Goal: Book appointment/travel/reservation

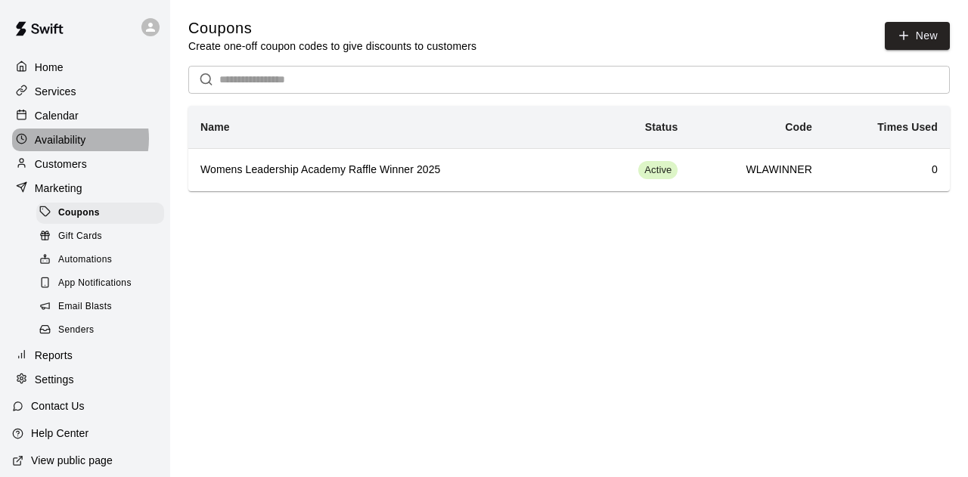
click at [63, 141] on p "Availability" at bounding box center [60, 139] width 51 height 15
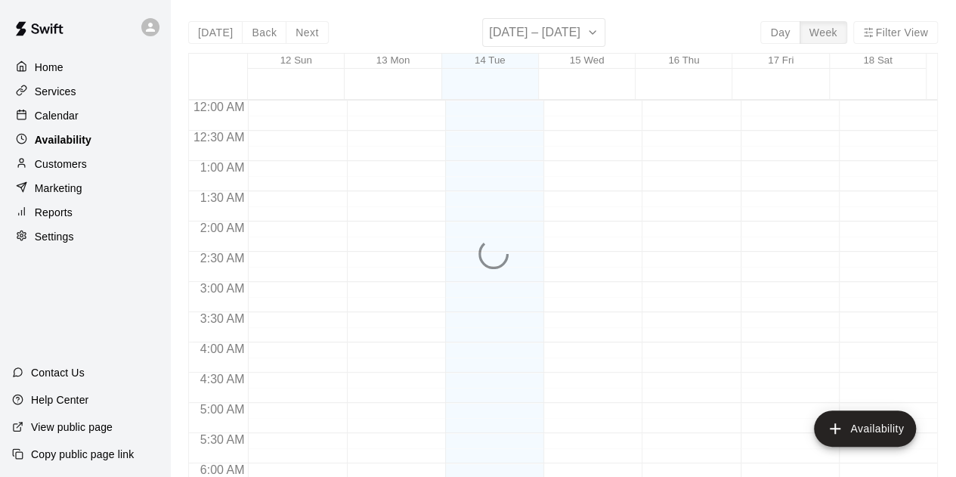
scroll to position [847, 0]
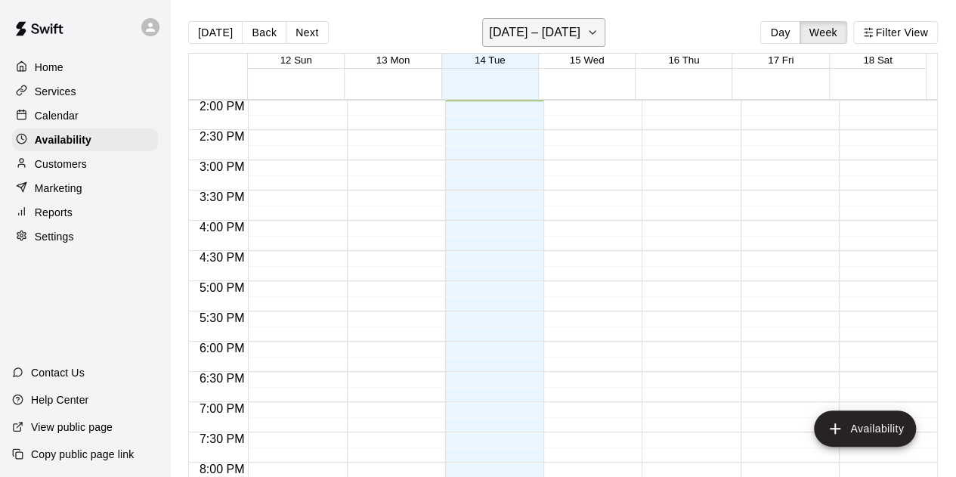
click at [593, 28] on icon "button" at bounding box center [593, 32] width 12 height 18
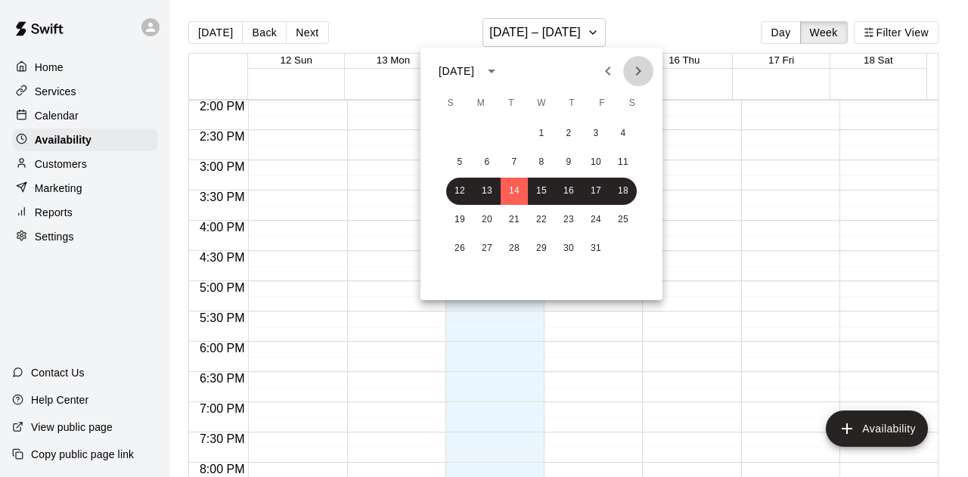
click at [644, 67] on icon "Next month" at bounding box center [638, 71] width 18 height 18
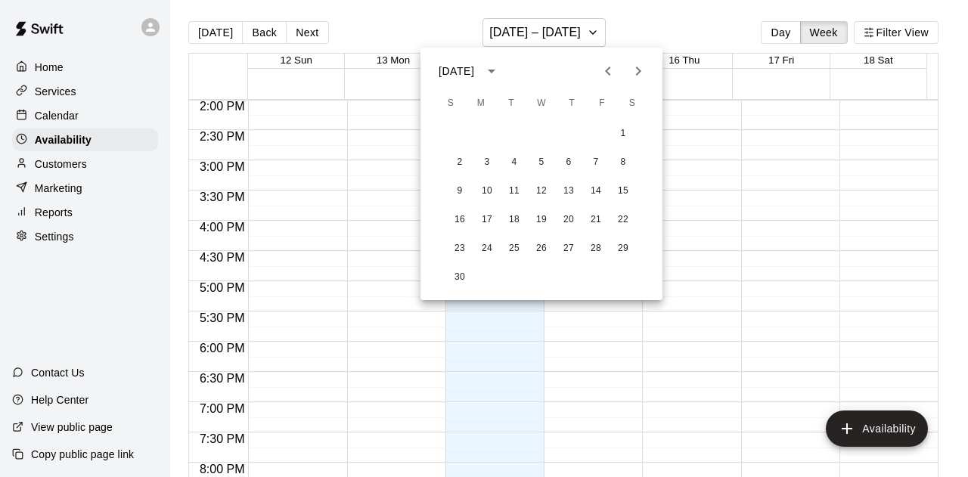
click at [644, 69] on icon "Next month" at bounding box center [638, 71] width 18 height 18
click at [538, 228] on button "24" at bounding box center [541, 219] width 27 height 27
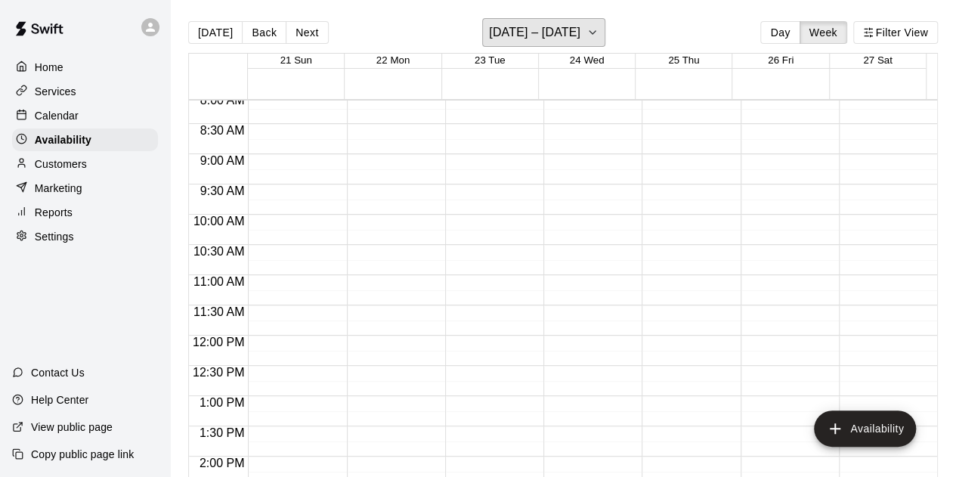
scroll to position [469, 0]
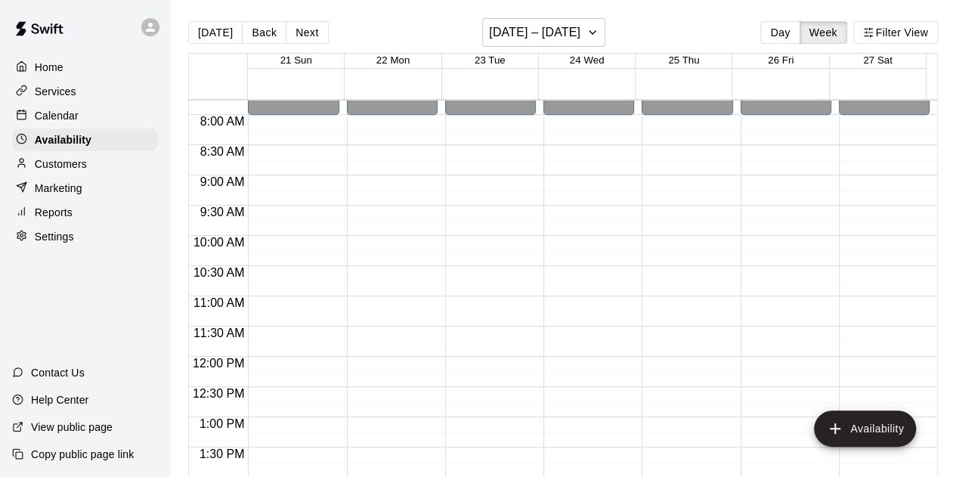
click at [57, 116] on p "Calendar" at bounding box center [57, 115] width 44 height 15
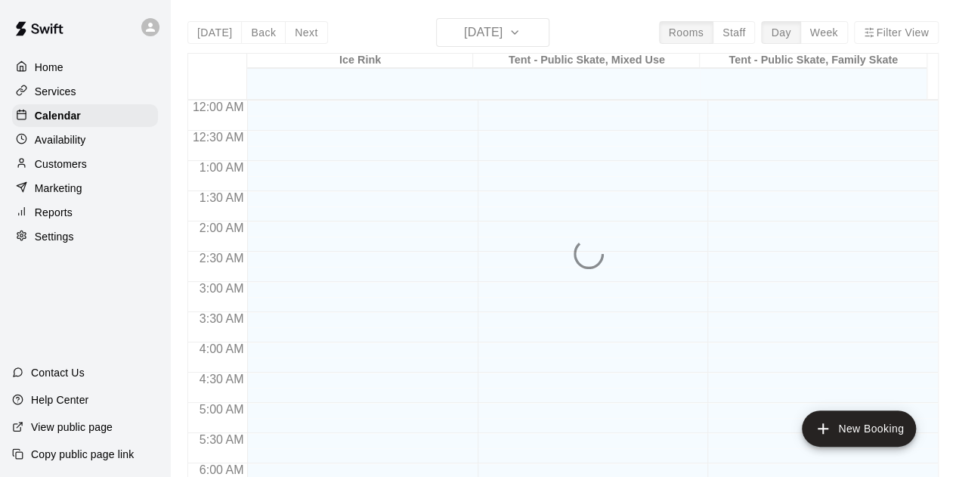
scroll to position [849, 0]
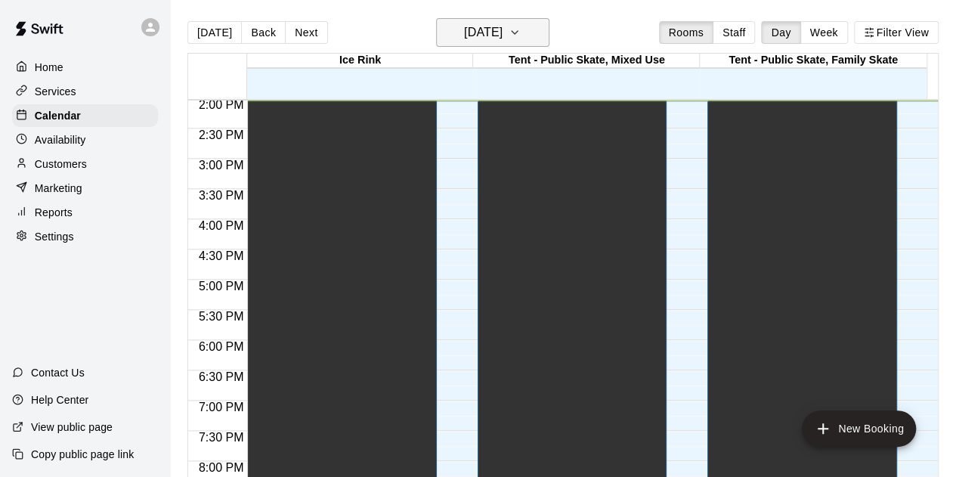
click at [518, 33] on icon "button" at bounding box center [515, 32] width 6 height 3
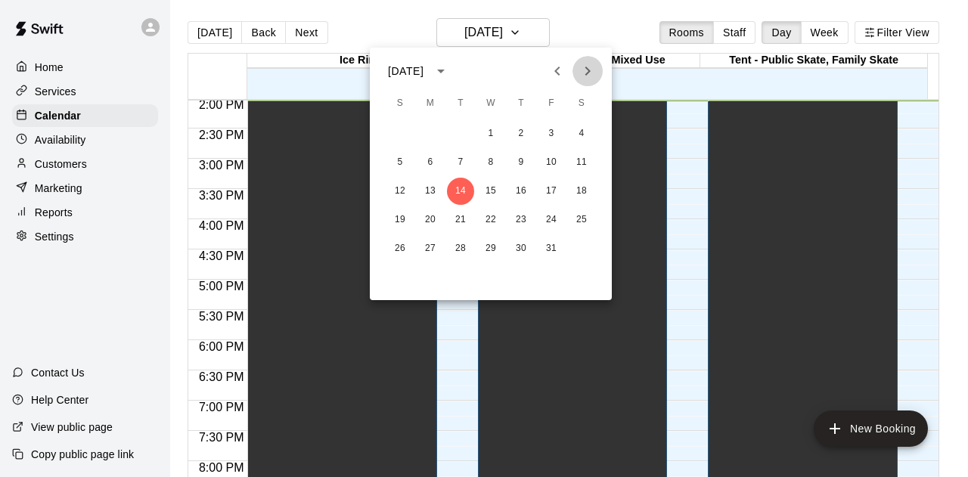
click at [589, 72] on icon "Next month" at bounding box center [587, 71] width 5 height 9
click at [489, 220] on button "24" at bounding box center [490, 219] width 27 height 27
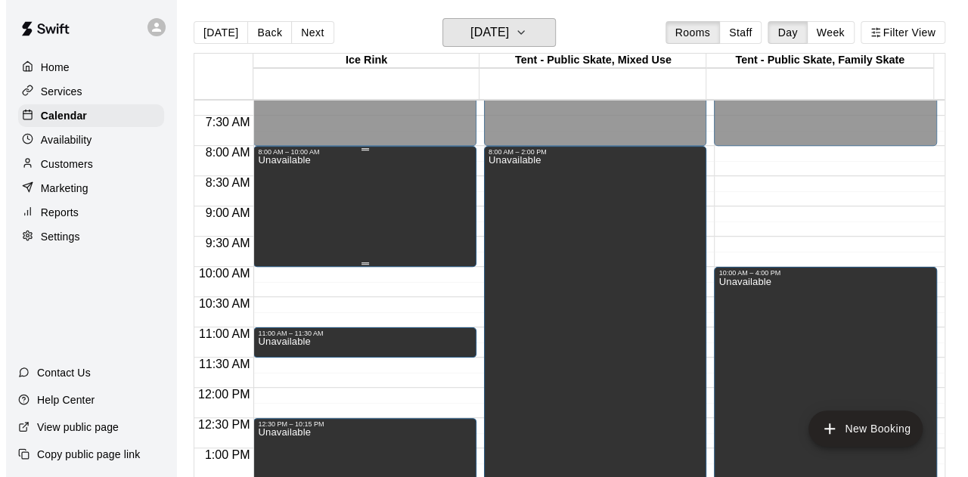
scroll to position [471, 0]
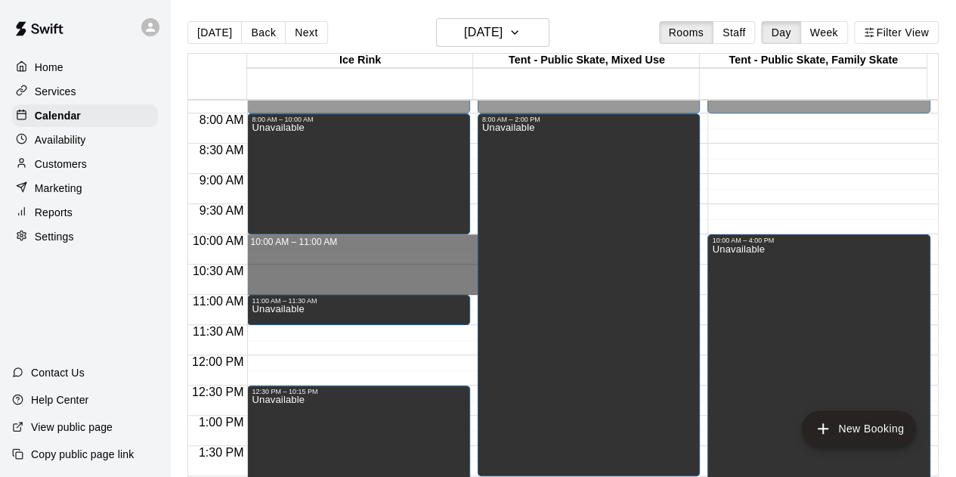
drag, startPoint x: 312, startPoint y: 238, endPoint x: 319, endPoint y: 288, distance: 50.3
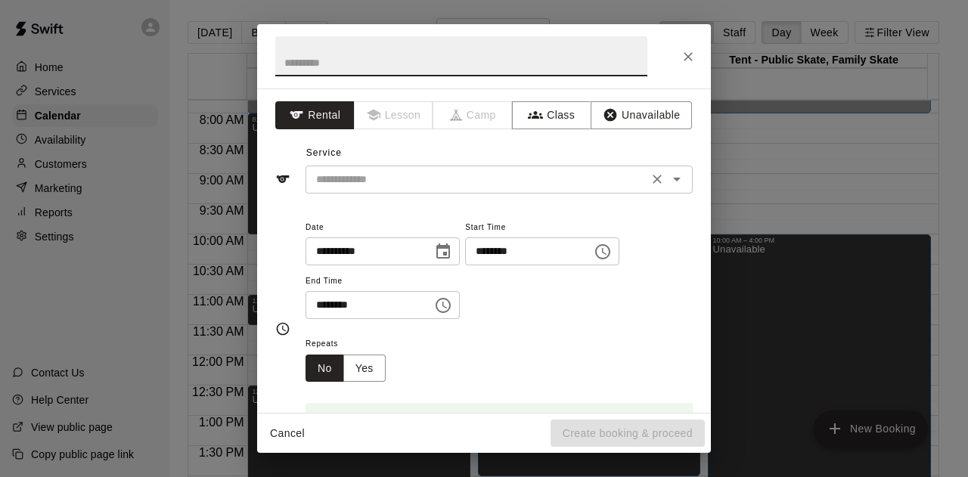
click at [416, 175] on input "text" at bounding box center [476, 179] width 333 height 19
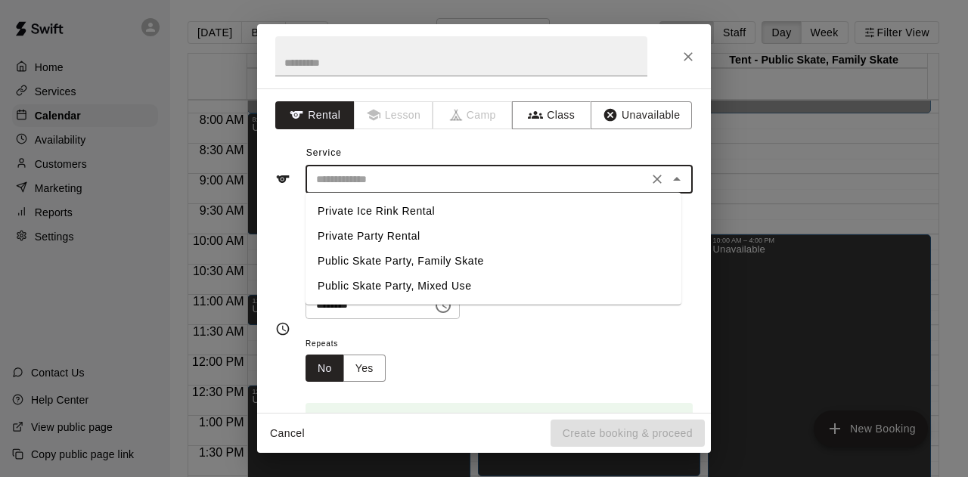
click at [383, 215] on li "Private Ice Rink Rental" at bounding box center [493, 211] width 376 height 25
type input "**********"
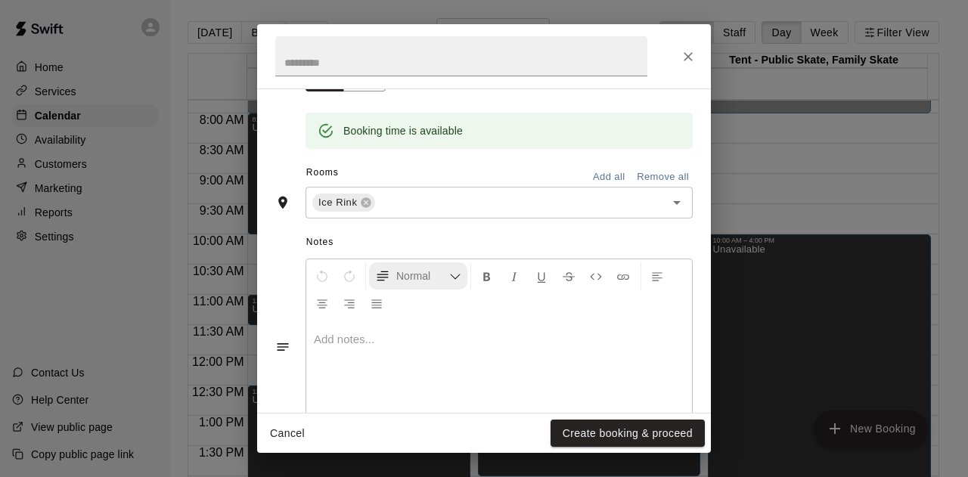
scroll to position [302, 0]
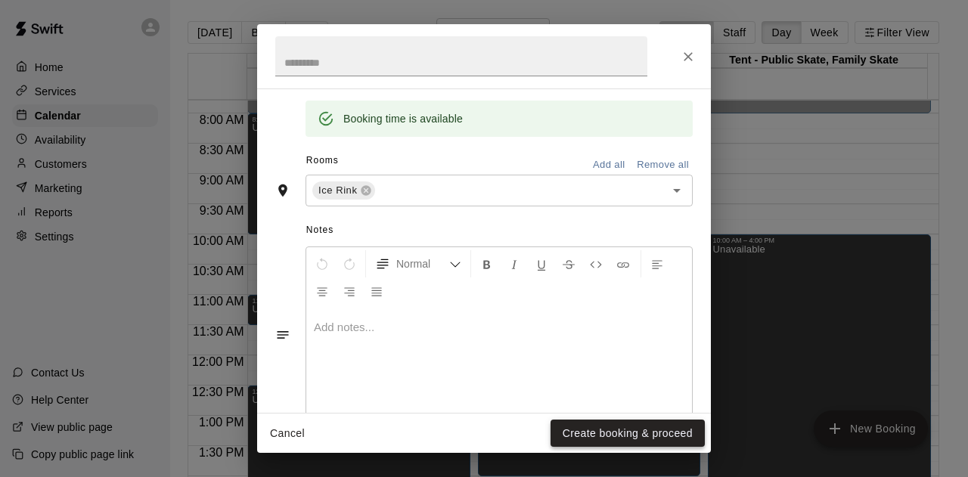
click at [585, 436] on button "Create booking & proceed" at bounding box center [627, 434] width 154 height 28
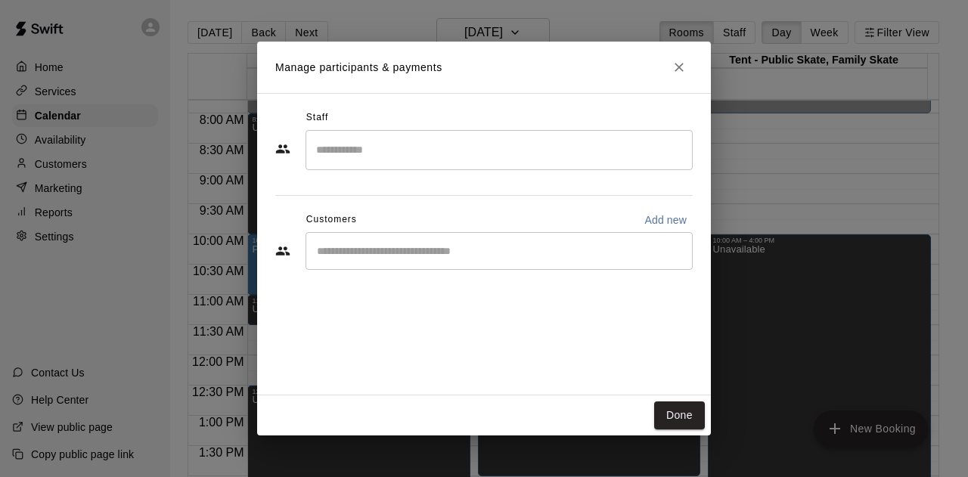
click at [351, 244] on input "Start typing to search customers..." at bounding box center [498, 250] width 373 height 15
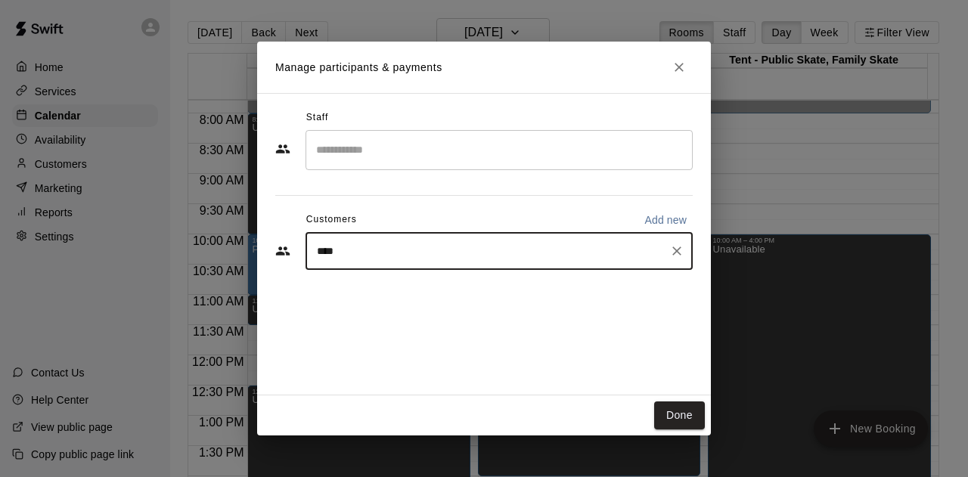
type input "*****"
drag, startPoint x: 357, startPoint y: 253, endPoint x: 206, endPoint y: 250, distance: 151.2
click at [206, 250] on div "Manage participants & payments Staff ​ Customers Add new ***** ​ Done" at bounding box center [484, 238] width 968 height 477
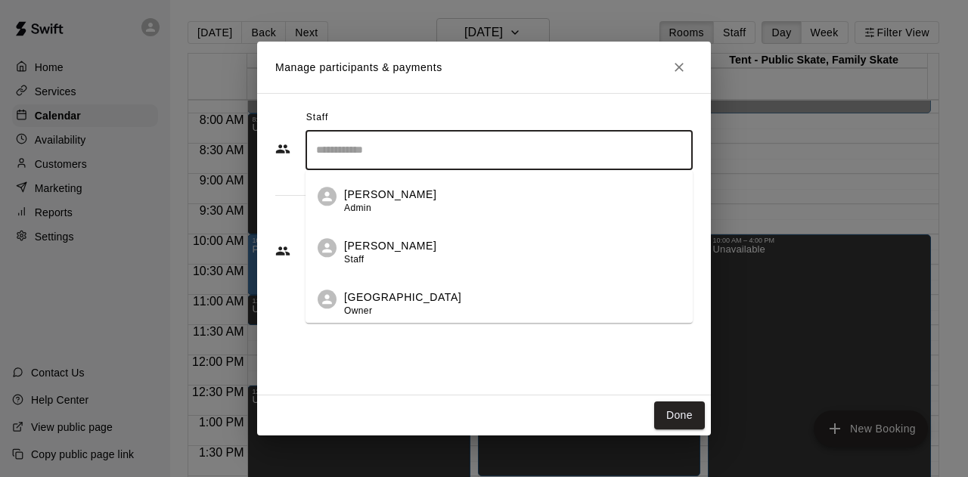
click at [407, 153] on input "Search staff" at bounding box center [498, 150] width 373 height 26
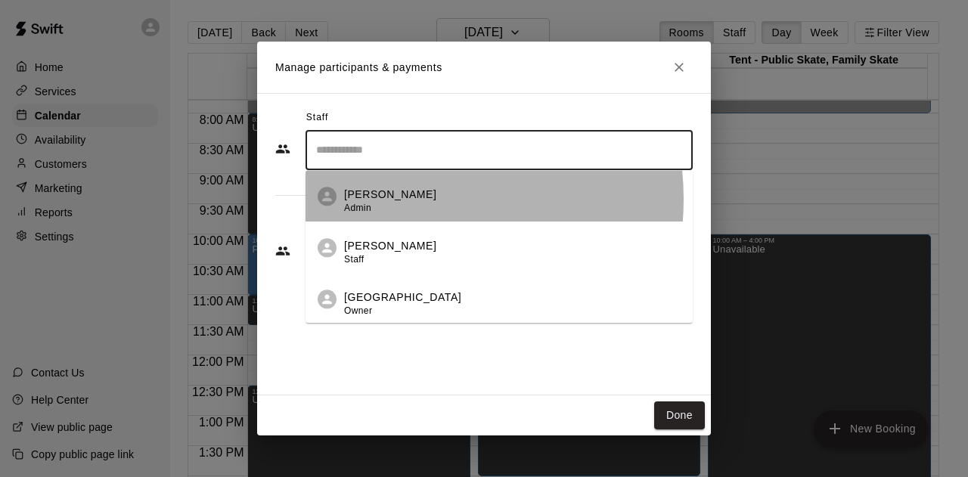
click at [392, 199] on p "[PERSON_NAME]" at bounding box center [390, 195] width 92 height 16
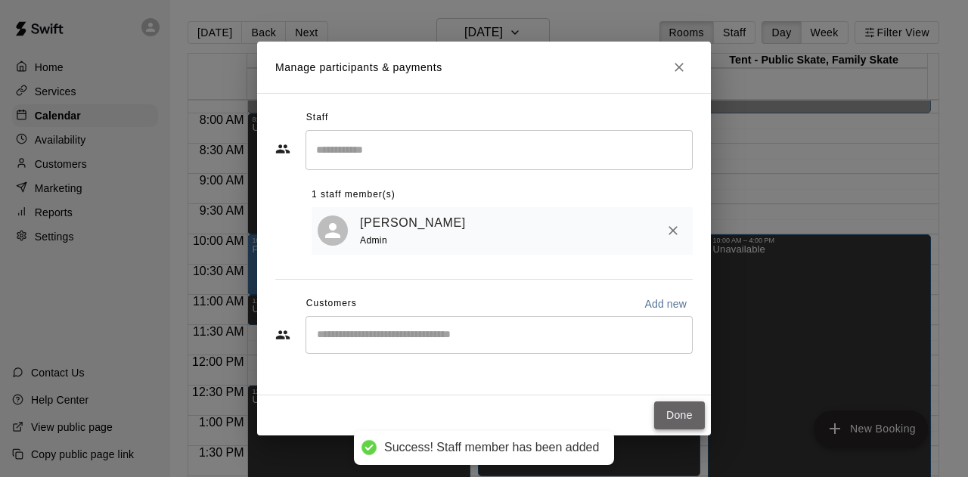
click at [677, 412] on button "Done" at bounding box center [679, 415] width 51 height 28
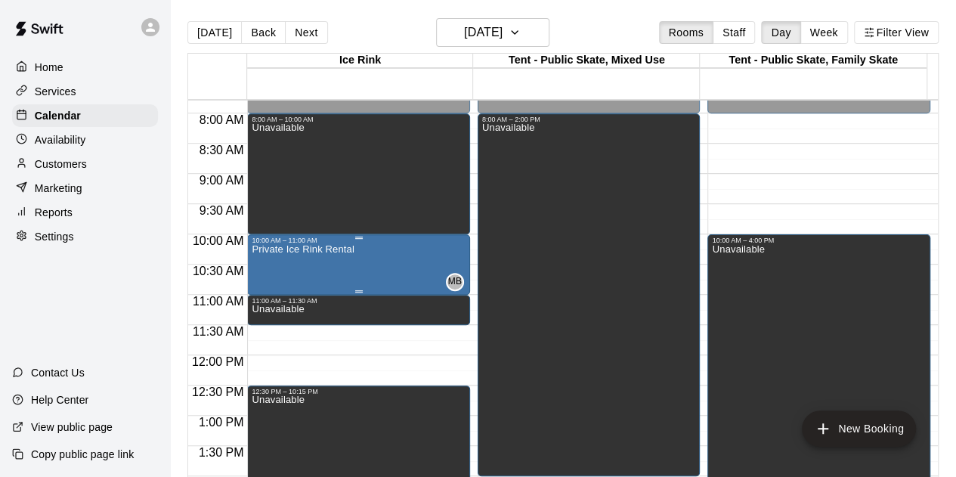
click at [345, 249] on p "Private Ice Rink Rental" at bounding box center [303, 249] width 102 height 0
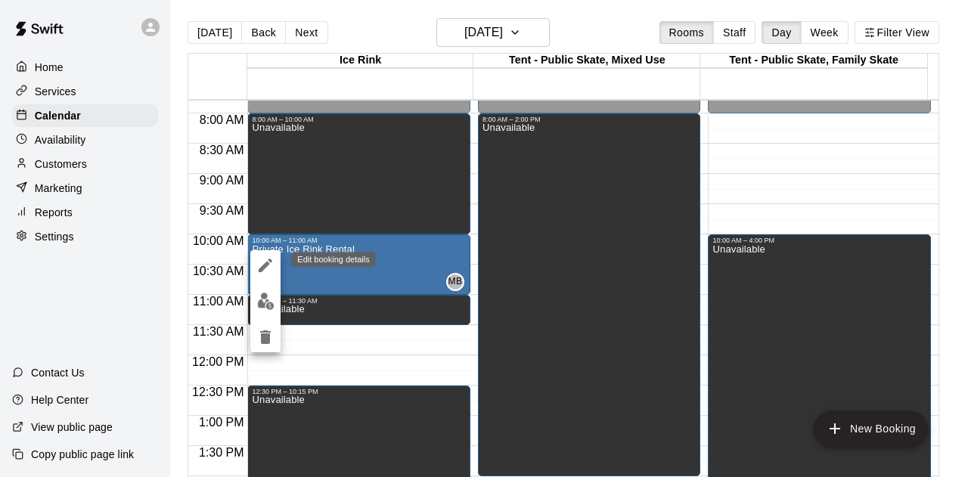
click at [254, 267] on button "edit" at bounding box center [265, 265] width 30 height 30
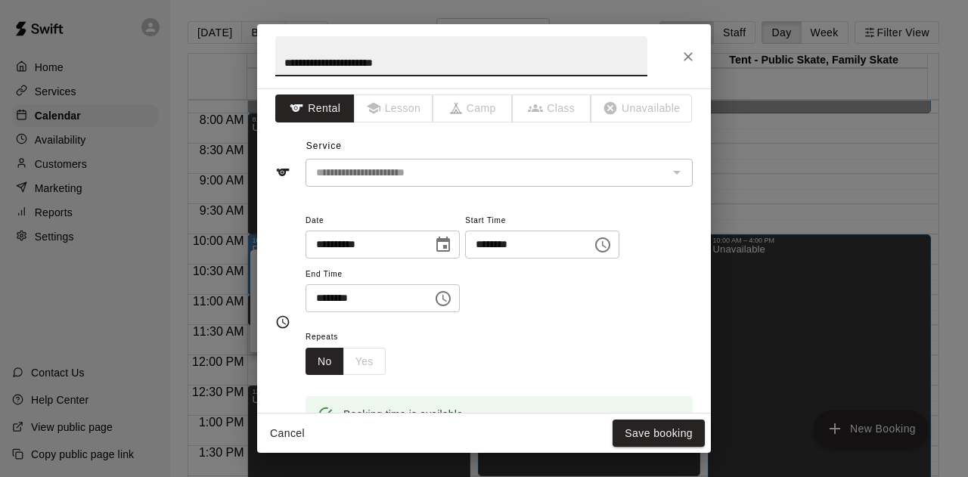
scroll to position [0, 0]
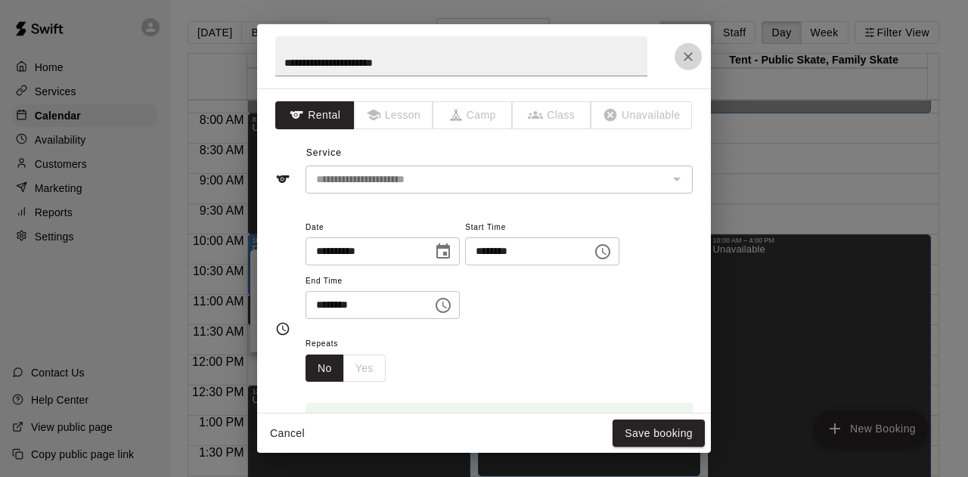
click at [689, 50] on icon "Close" at bounding box center [687, 56] width 15 height 15
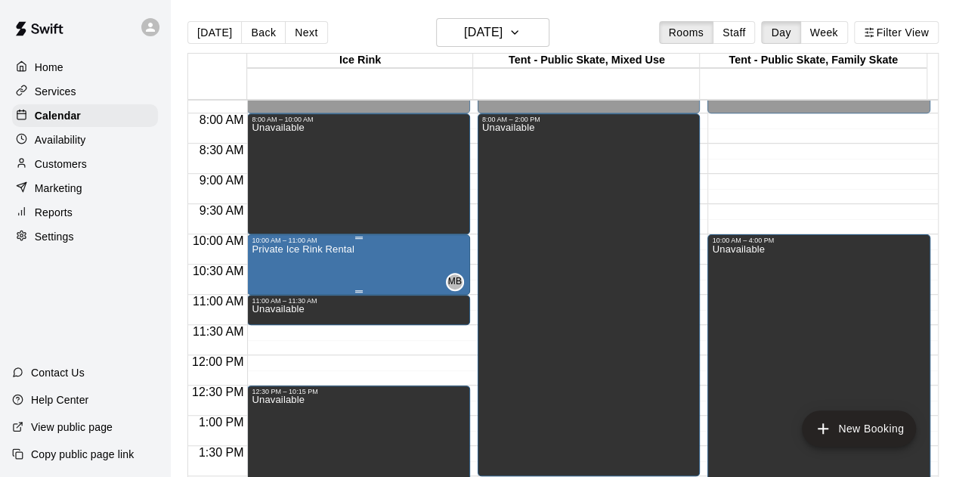
click at [392, 254] on div "Private Ice Rink Rental MB 0" at bounding box center [359, 482] width 214 height 477
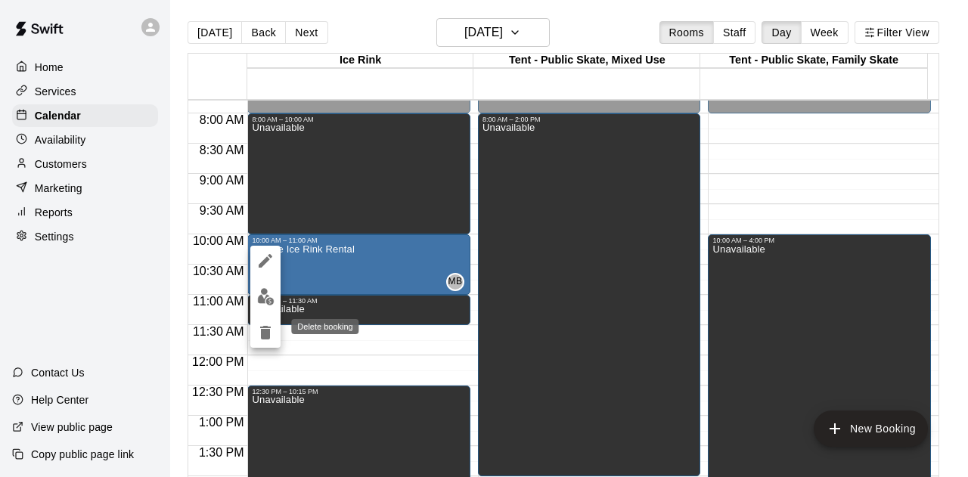
click at [259, 334] on icon "delete" at bounding box center [265, 333] width 18 height 18
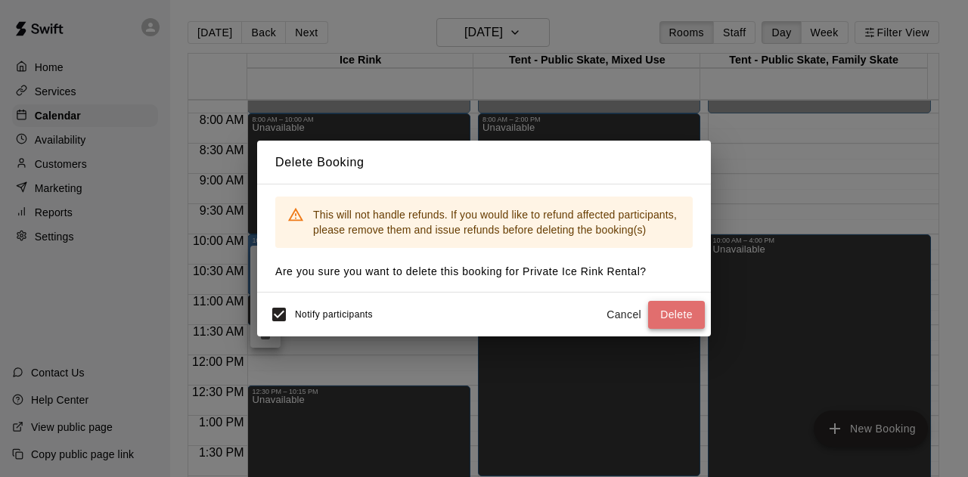
click at [677, 309] on button "Delete" at bounding box center [676, 315] width 57 height 28
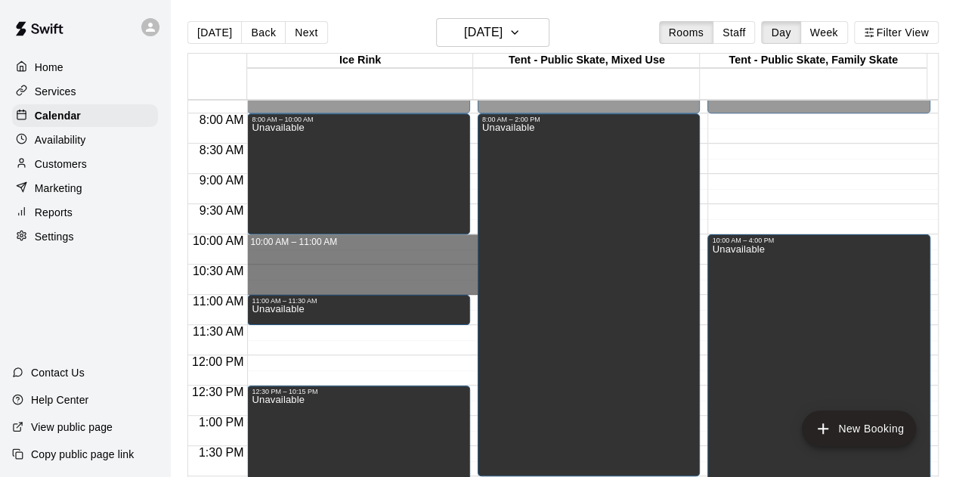
drag, startPoint x: 325, startPoint y: 240, endPoint x: 334, endPoint y: 284, distance: 45.5
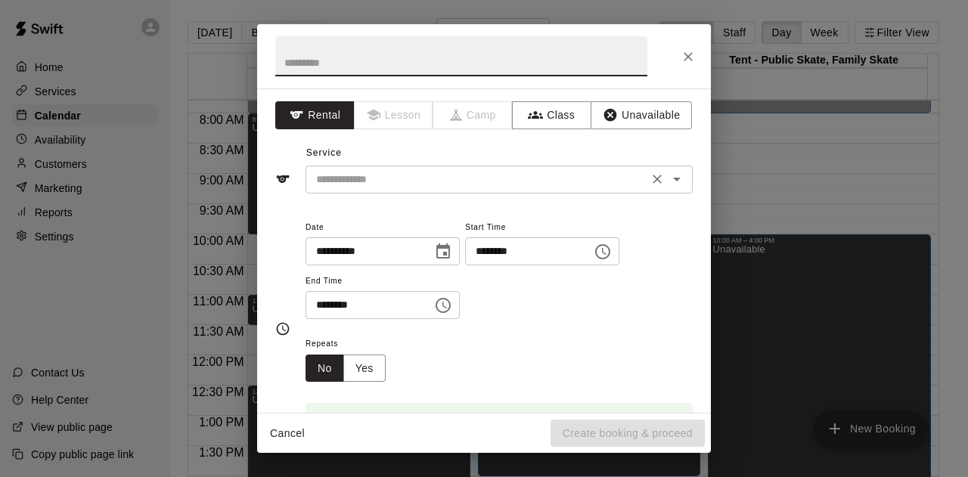
click at [381, 173] on input "text" at bounding box center [476, 179] width 333 height 19
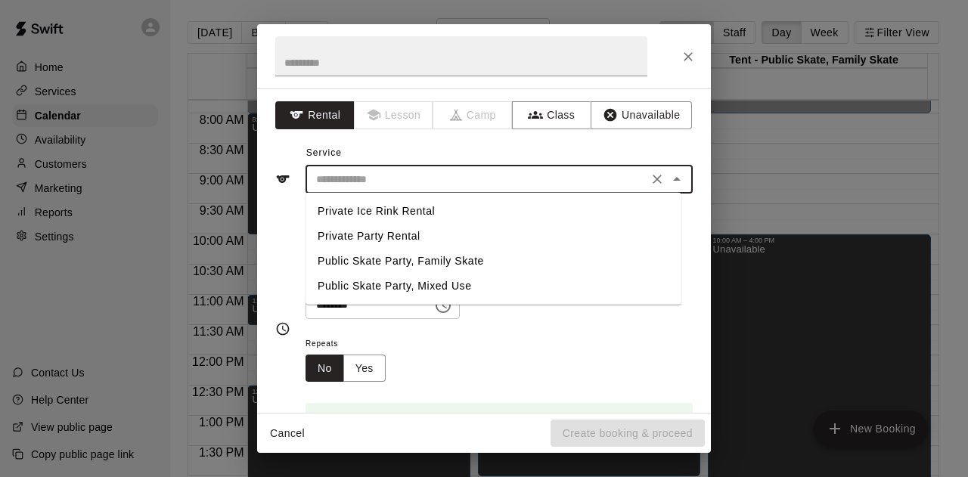
click at [397, 215] on li "Private Ice Rink Rental" at bounding box center [493, 211] width 376 height 25
type input "**********"
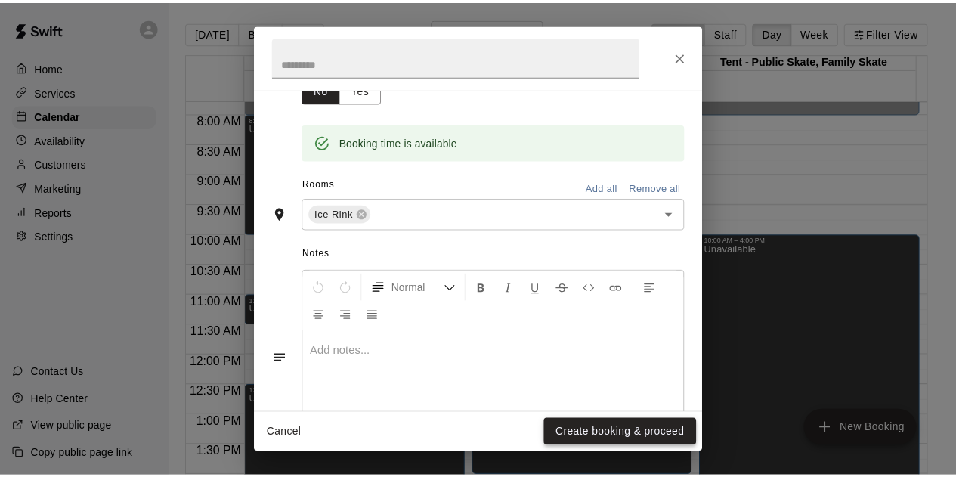
scroll to position [302, 0]
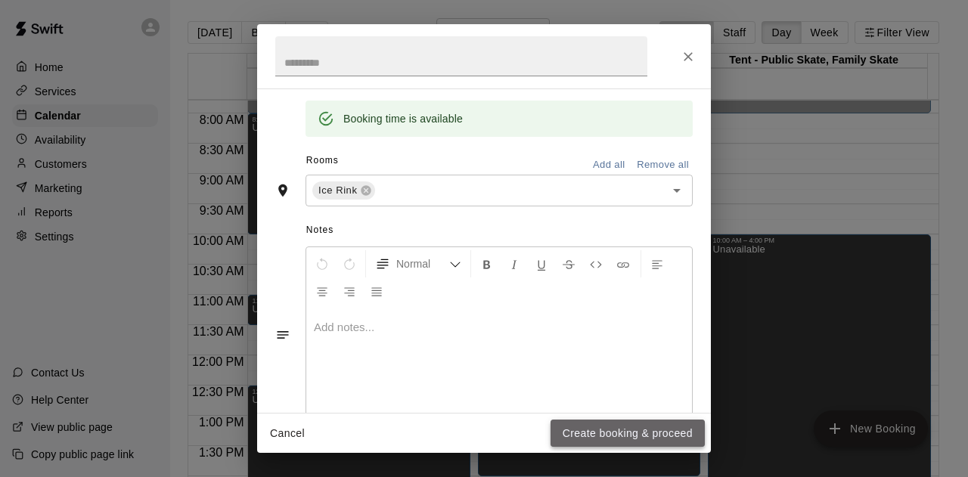
click at [611, 429] on button "Create booking & proceed" at bounding box center [627, 434] width 154 height 28
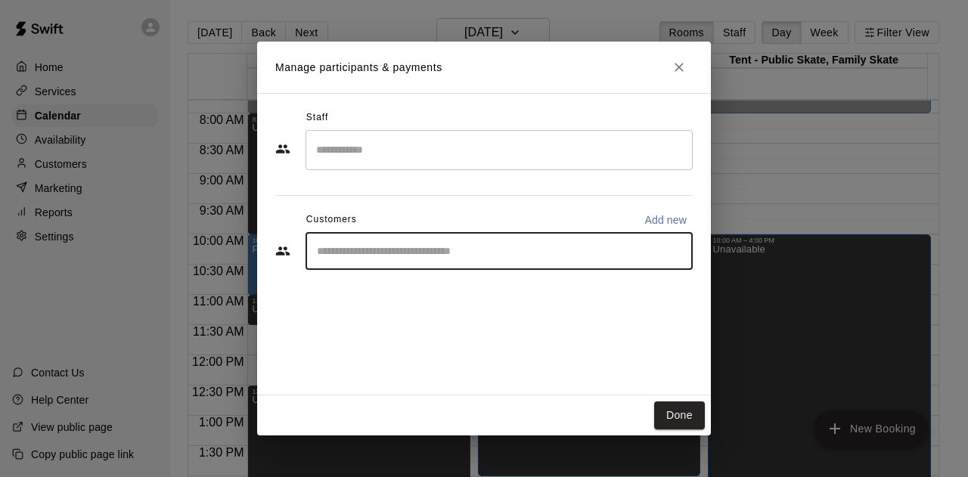
click at [338, 258] on input "Start typing to search customers..." at bounding box center [498, 250] width 373 height 15
type input "*****"
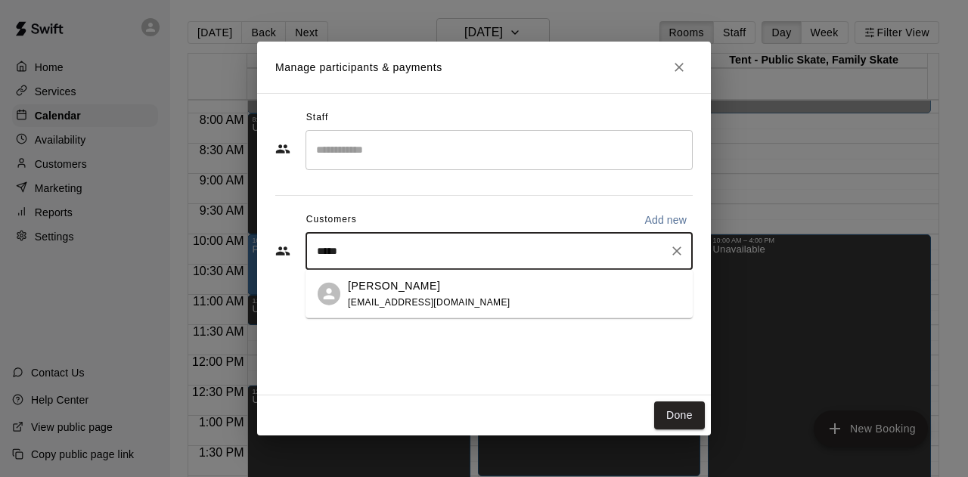
click at [387, 289] on p "[PERSON_NAME]" at bounding box center [394, 285] width 92 height 16
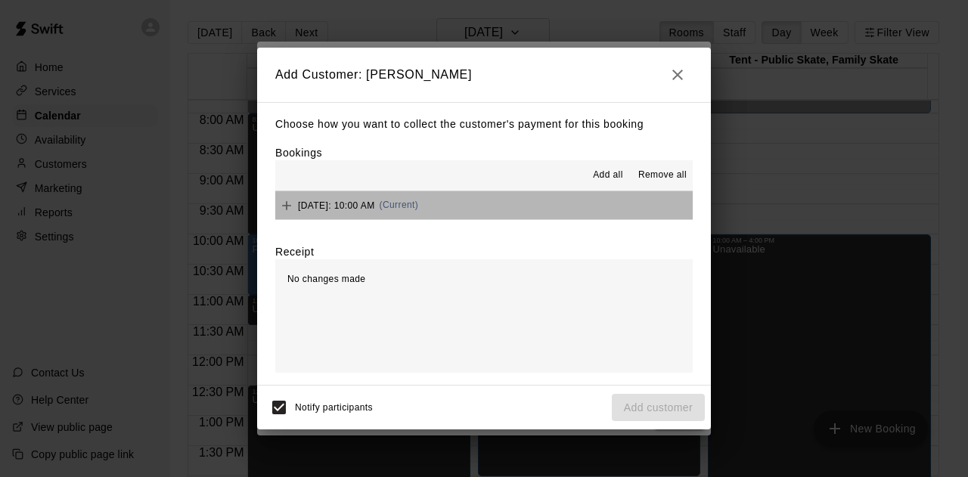
click at [571, 199] on button "[DATE]: 10:00 AM (Current)" at bounding box center [483, 205] width 417 height 28
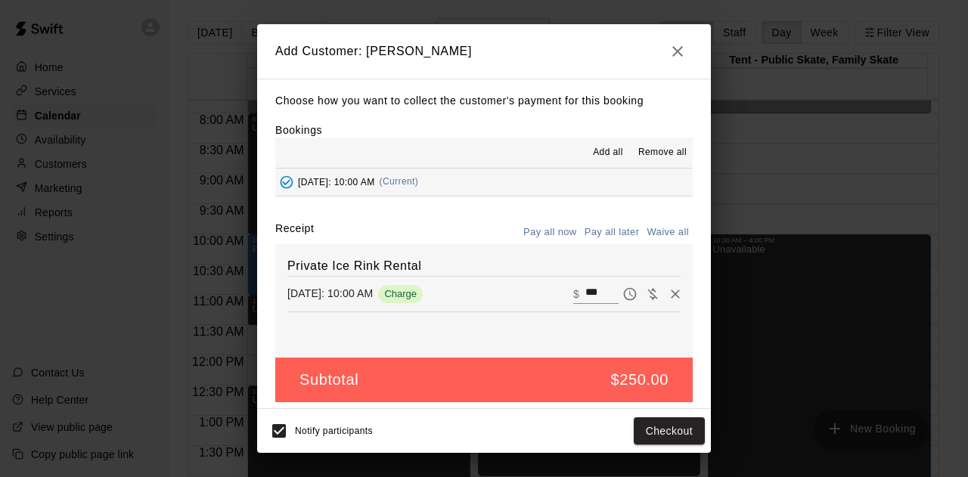
click at [602, 236] on button "Pay all later" at bounding box center [612, 232] width 63 height 23
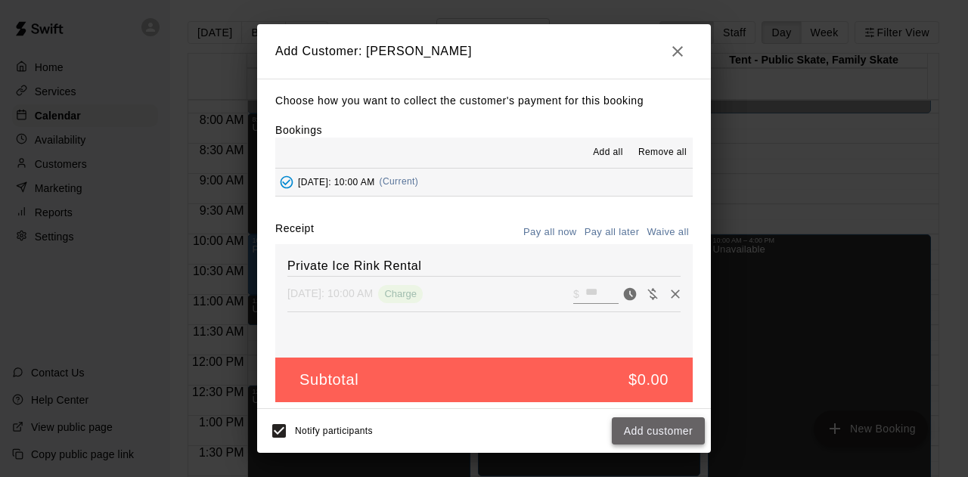
click at [650, 424] on button "Add customer" at bounding box center [657, 431] width 93 height 28
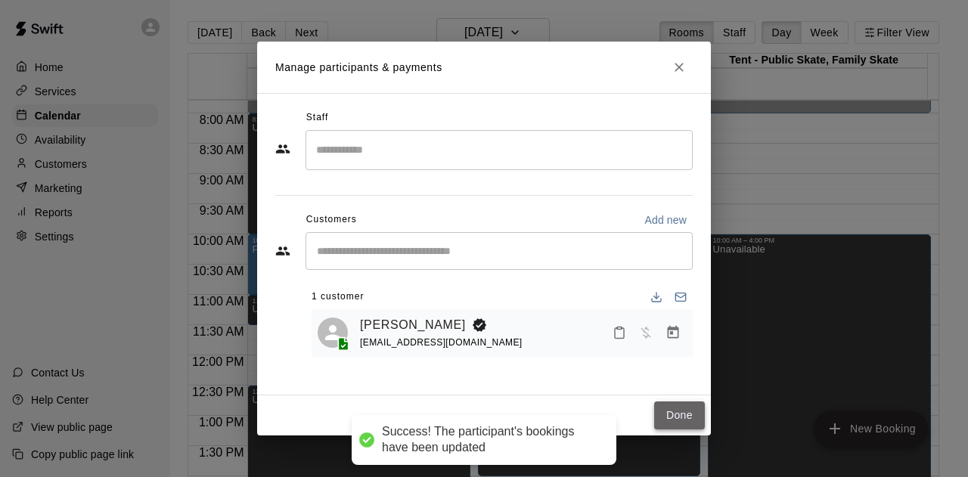
click at [680, 409] on button "Done" at bounding box center [679, 415] width 51 height 28
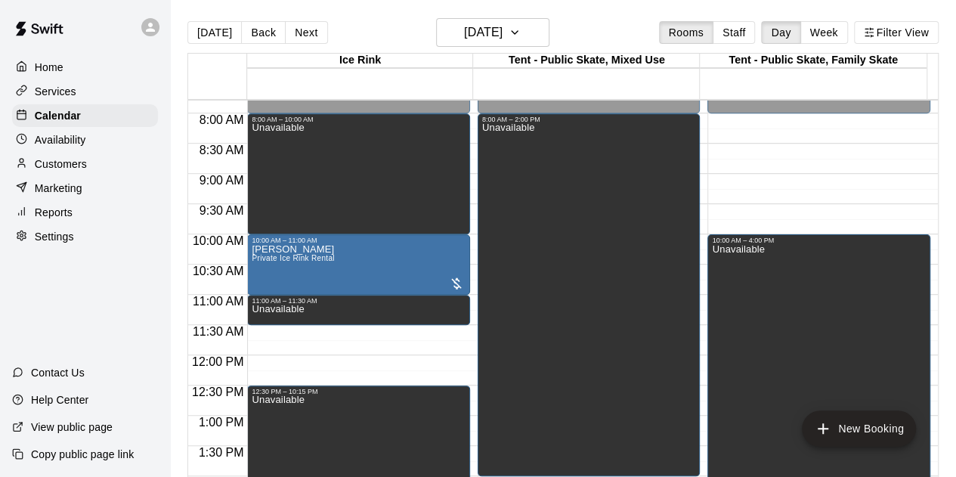
scroll to position [471, 0]
